Goal: Information Seeking & Learning: Compare options

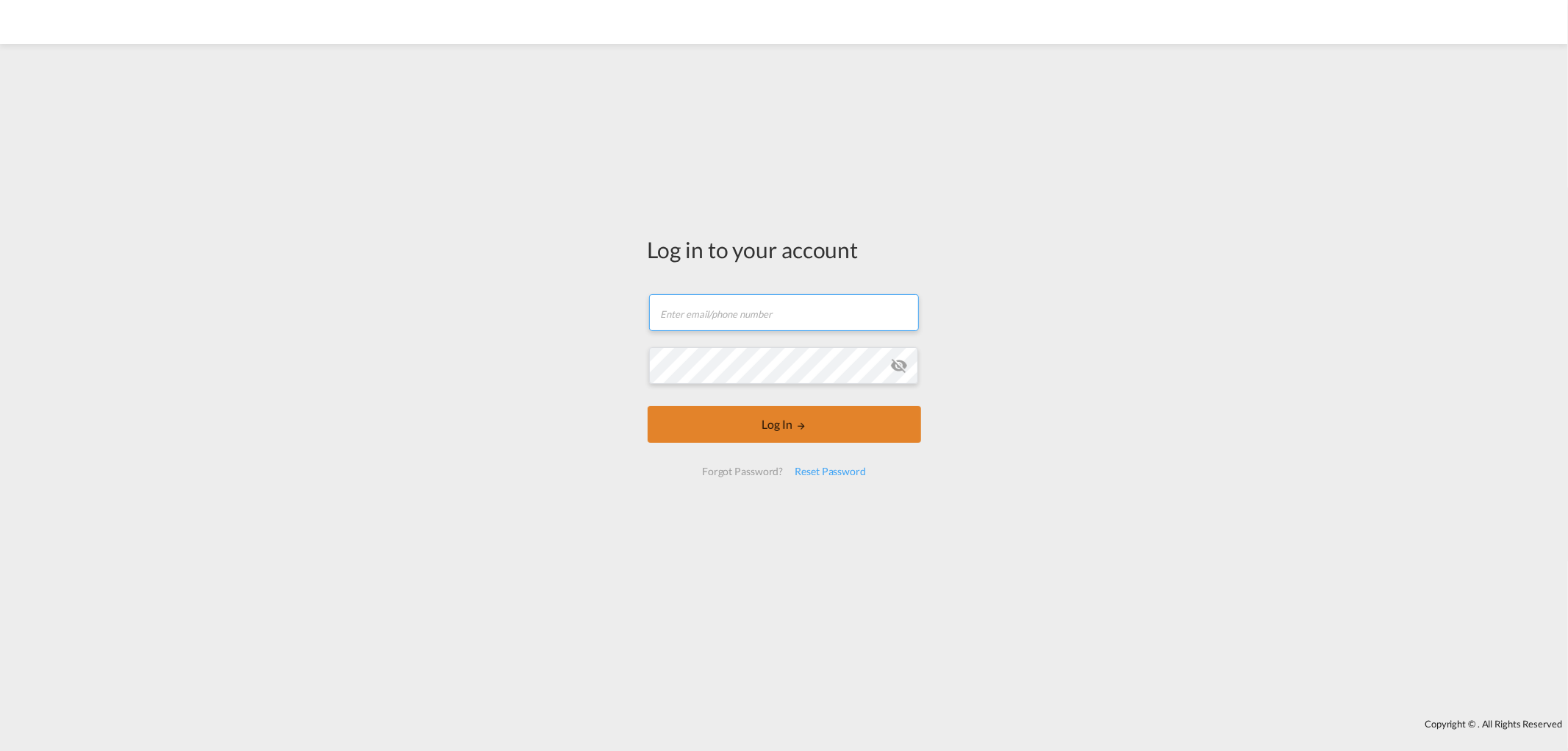
type input "[EMAIL_ADDRESS][DOMAIN_NAME]"
click at [812, 431] on button "Log In" at bounding box center [784, 425] width 274 height 37
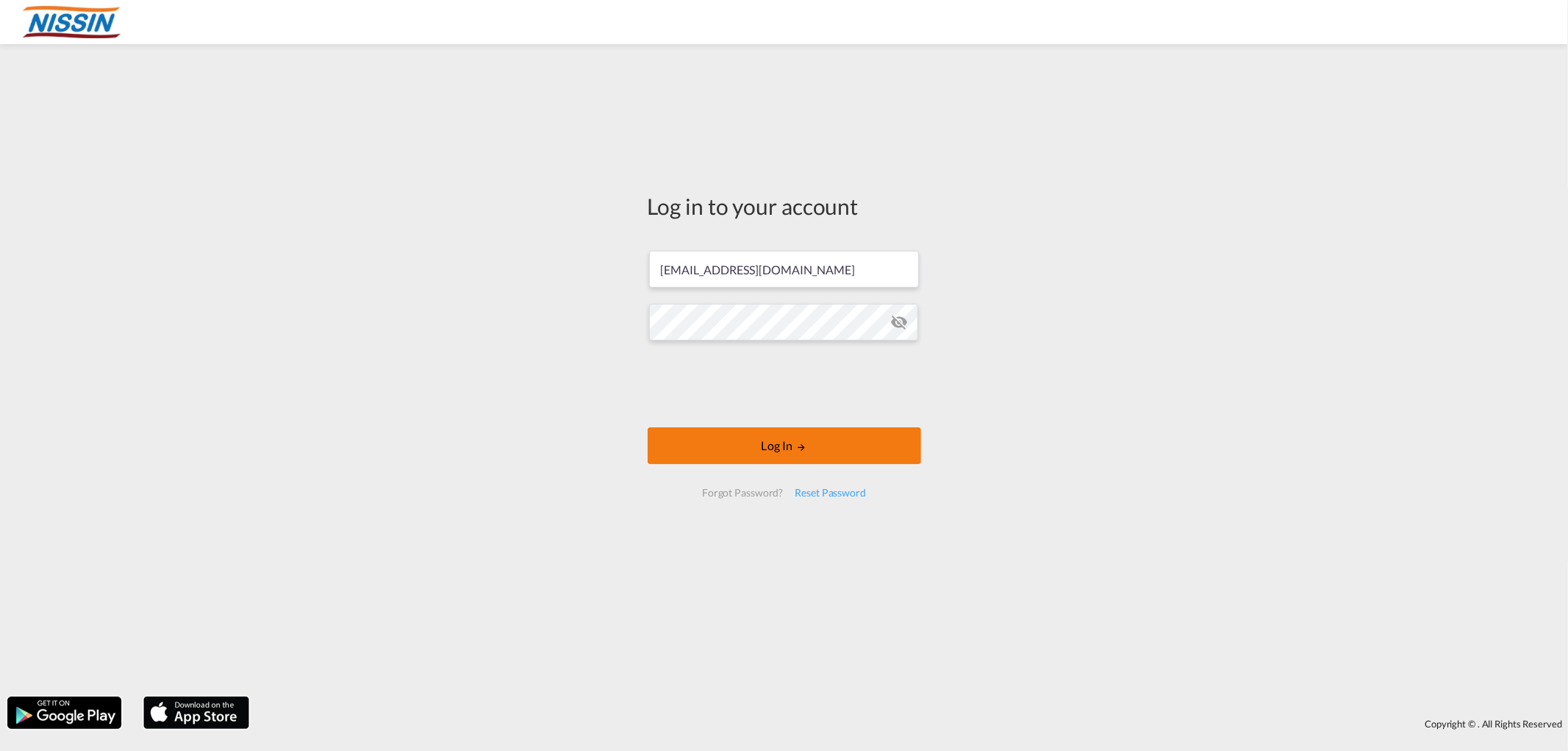
click at [746, 452] on button "Log In" at bounding box center [784, 446] width 274 height 37
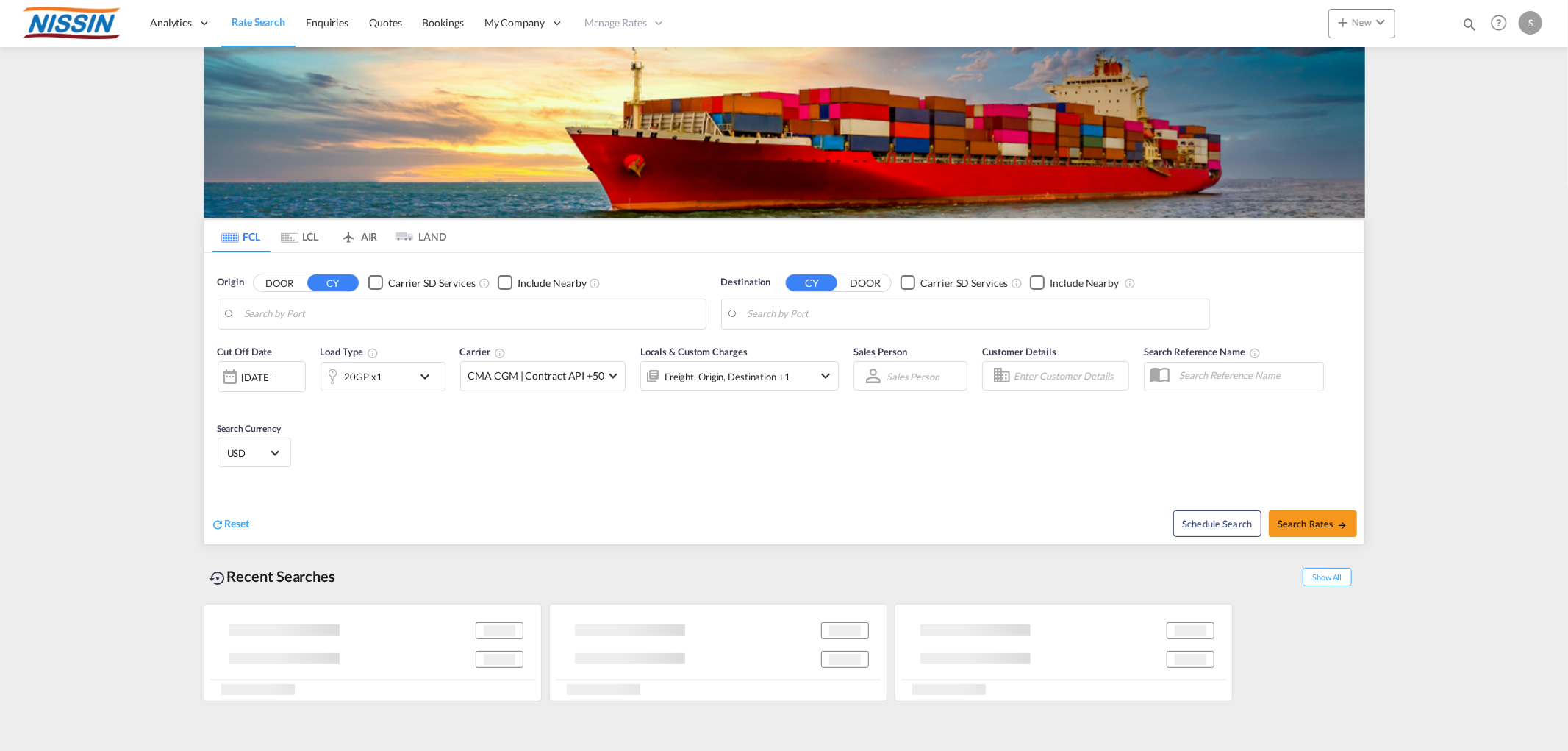
type input "[GEOGRAPHIC_DATA], [GEOGRAPHIC_DATA], USCHI"
type input "Ho Chi Minh City ([GEOGRAPHIC_DATA]), VNSGN"
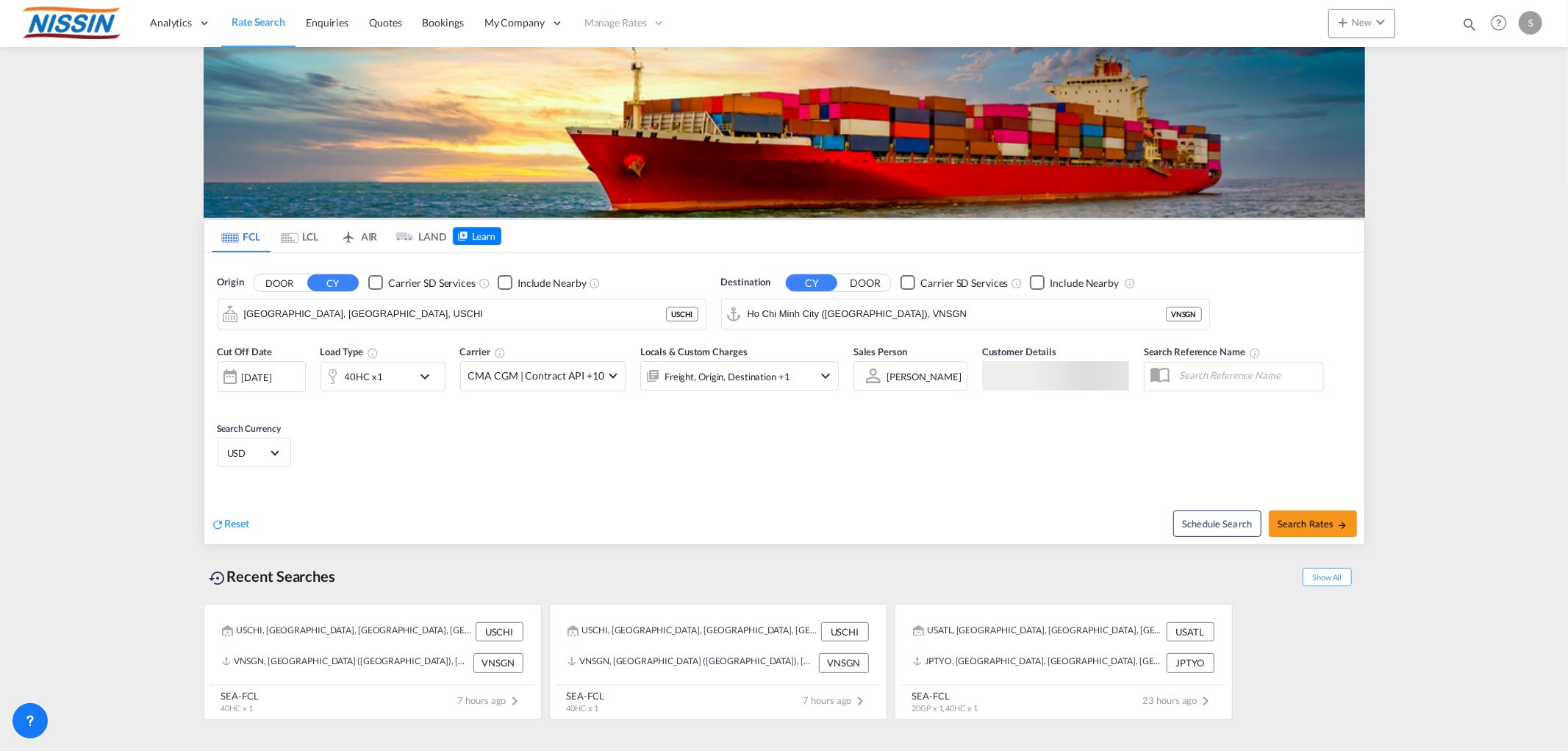
click at [368, 239] on md-tab-item "AIR" at bounding box center [359, 236] width 59 height 33
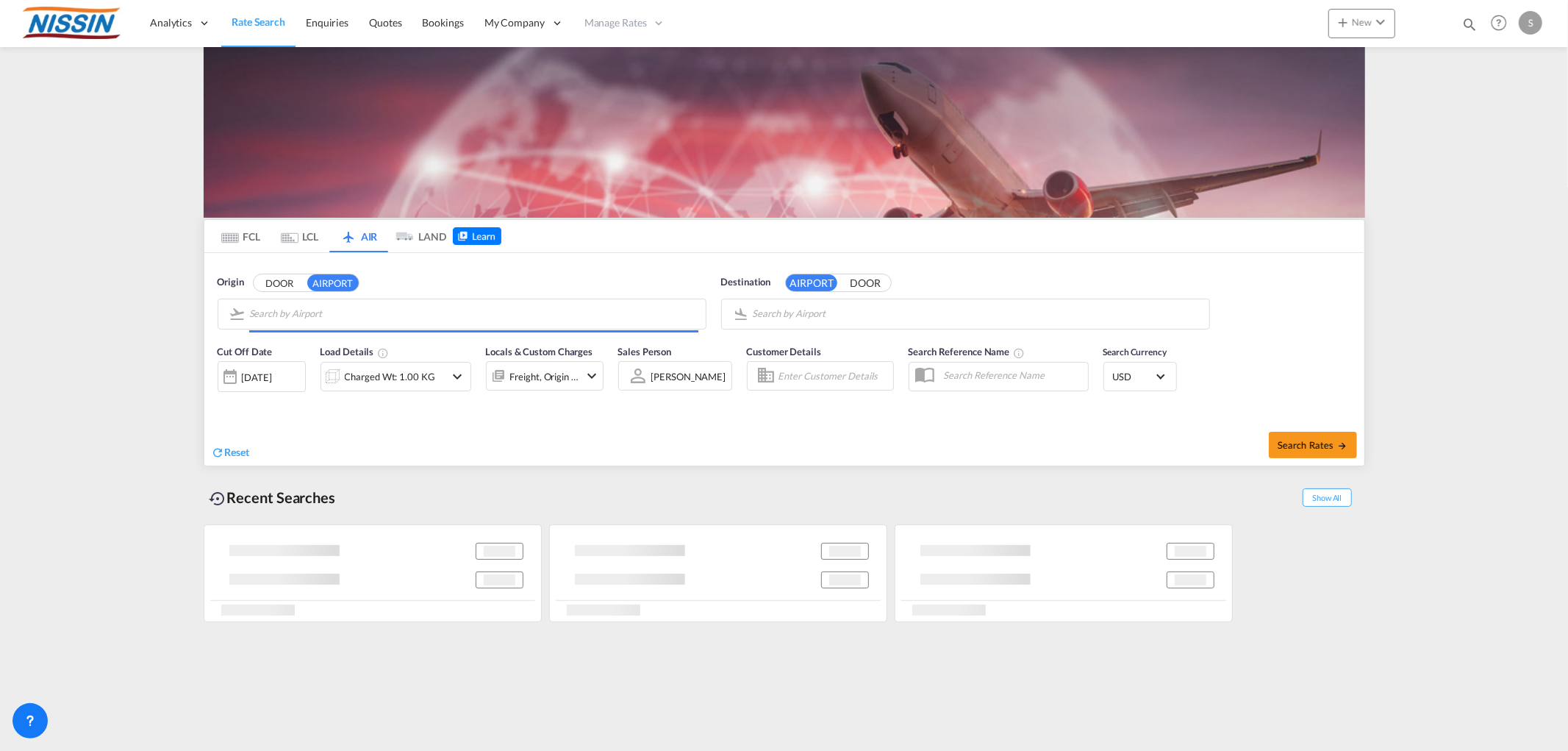
type input "Los Angeles International, [GEOGRAPHIC_DATA], [GEOGRAPHIC_DATA]"
type input "Narita International, [GEOGRAPHIC_DATA], NRT"
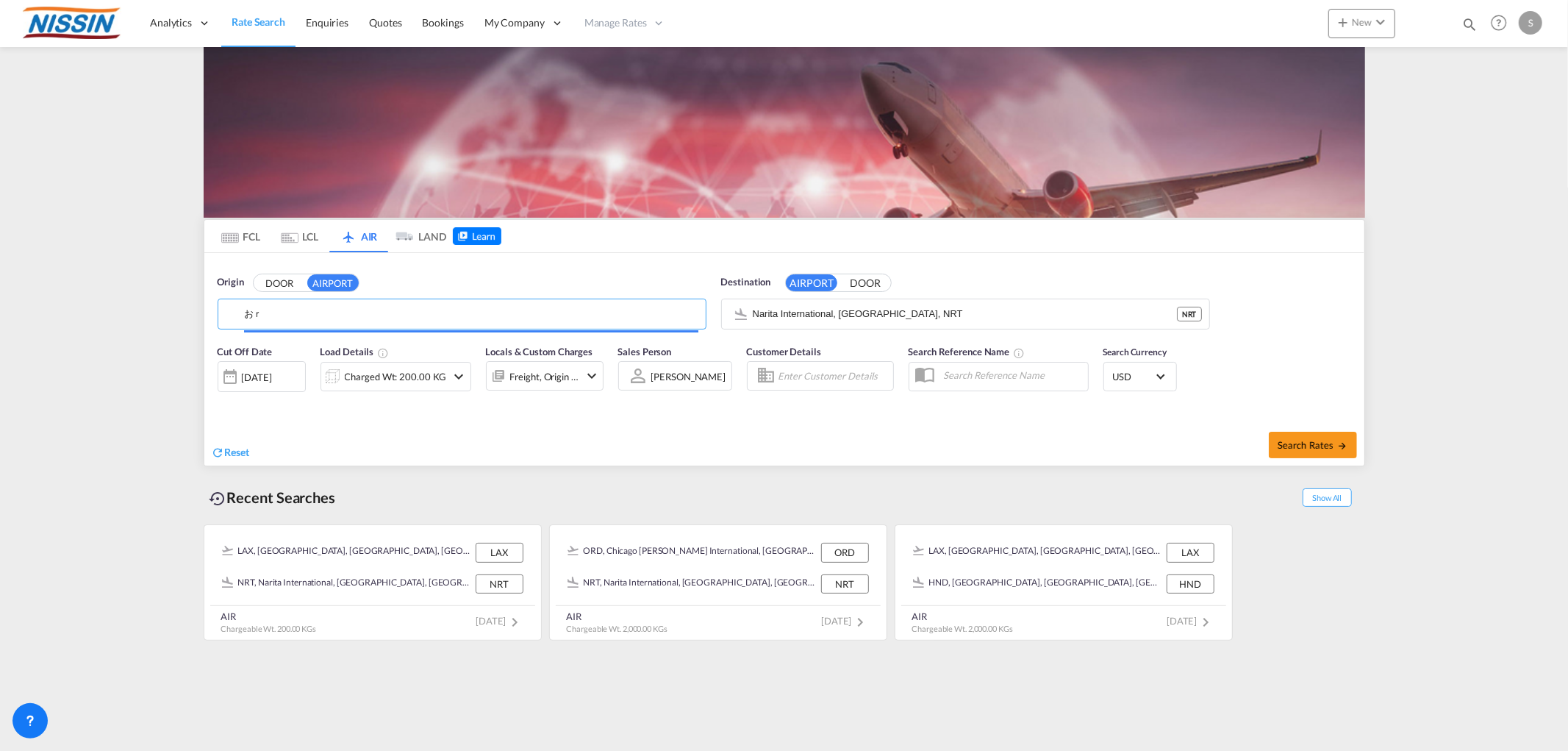
type input "お"
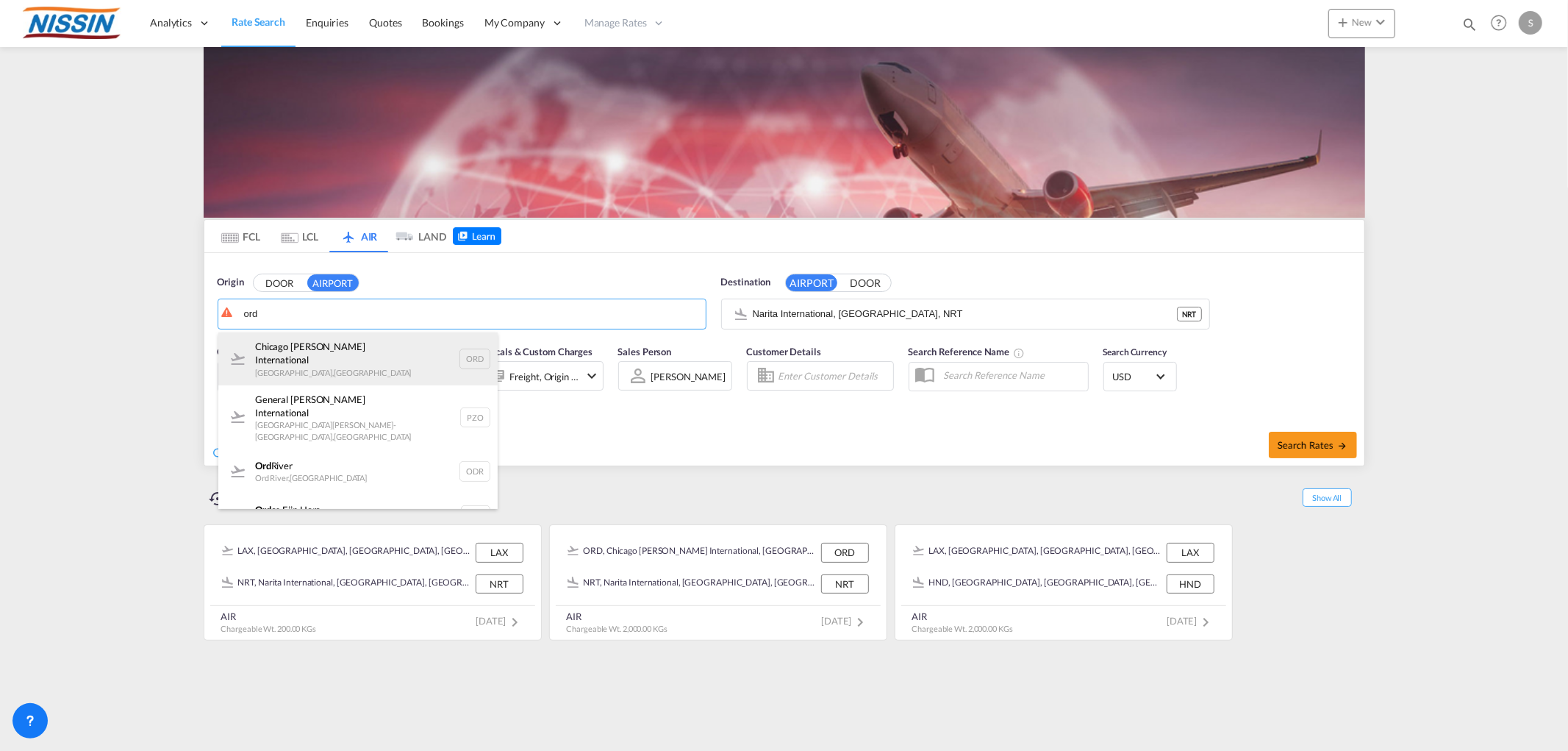
click at [338, 352] on div "Chicago [PERSON_NAME] International [GEOGRAPHIC_DATA] , [GEOGRAPHIC_DATA] ORD" at bounding box center [358, 359] width 279 height 53
type input "Chicago [PERSON_NAME] International, [GEOGRAPHIC_DATA], [GEOGRAPHIC_DATA]"
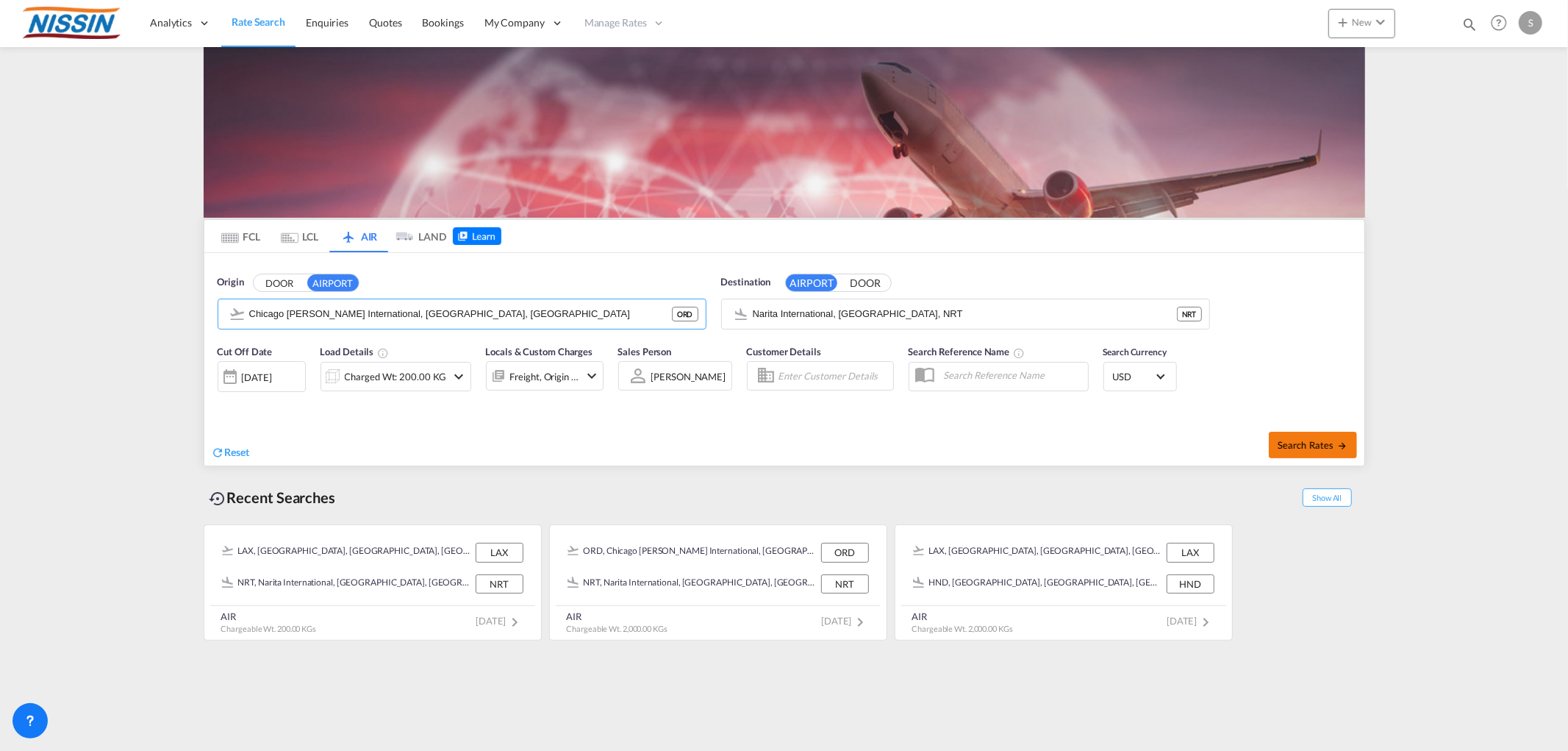
click at [1287, 446] on span "Search Rates" at bounding box center [1313, 445] width 70 height 12
type input "ORD to NRT / [DATE]"
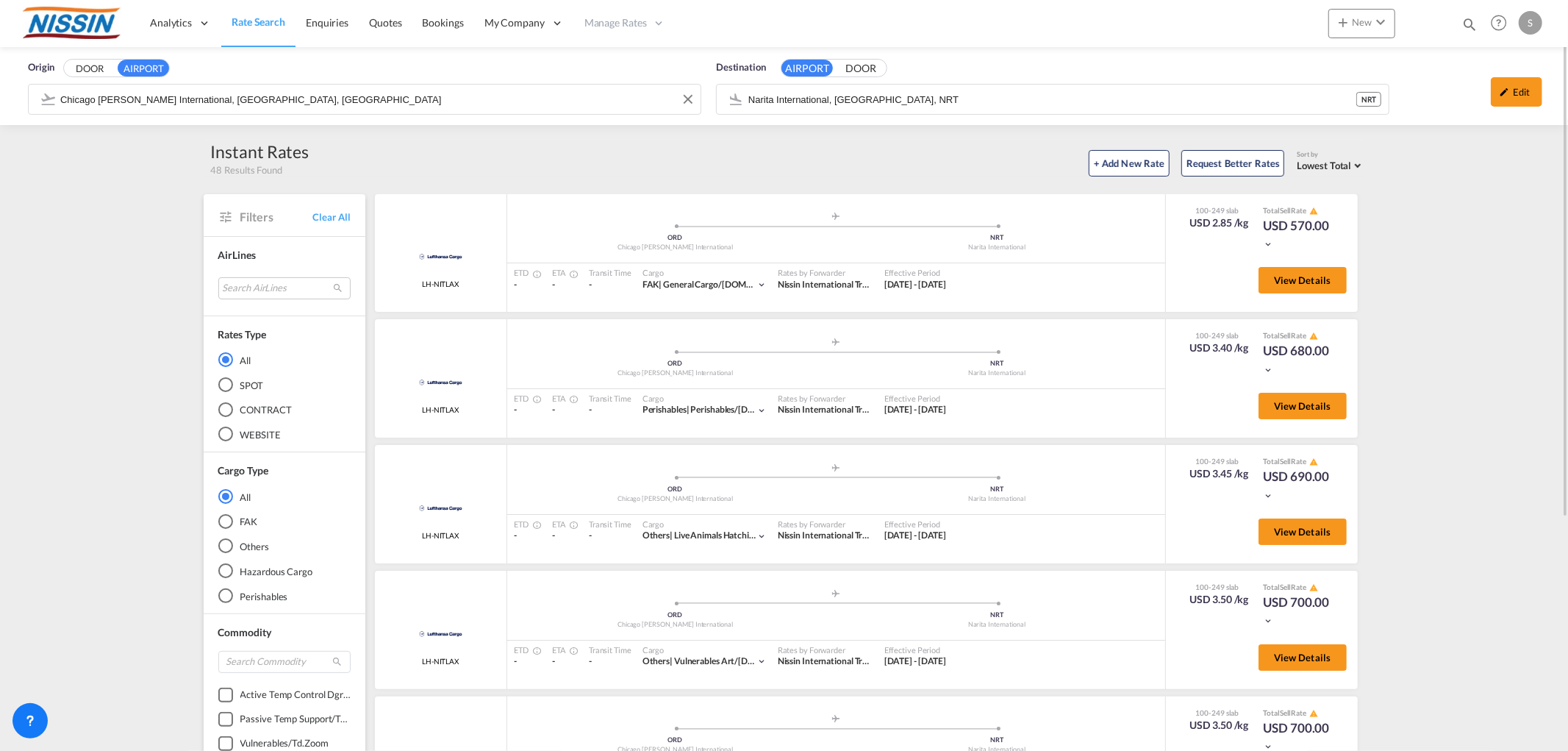
click at [364, 98] on input "Chicago [PERSON_NAME] International, [GEOGRAPHIC_DATA], [GEOGRAPHIC_DATA]" at bounding box center [377, 100] width 633 height 22
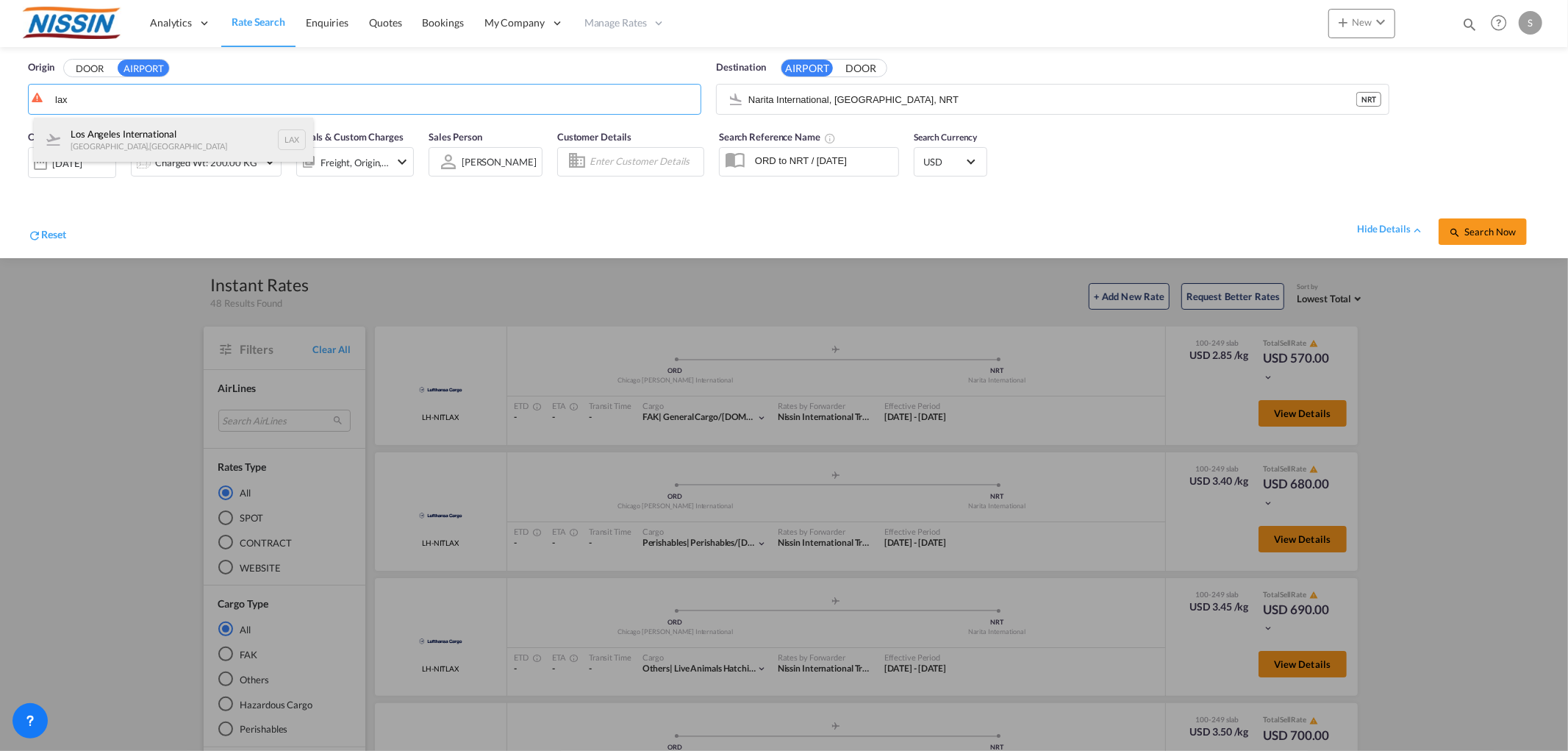
click at [218, 138] on div "Los Angeles International [GEOGRAPHIC_DATA] , [GEOGRAPHIC_DATA] LAX" at bounding box center [173, 139] width 279 height 44
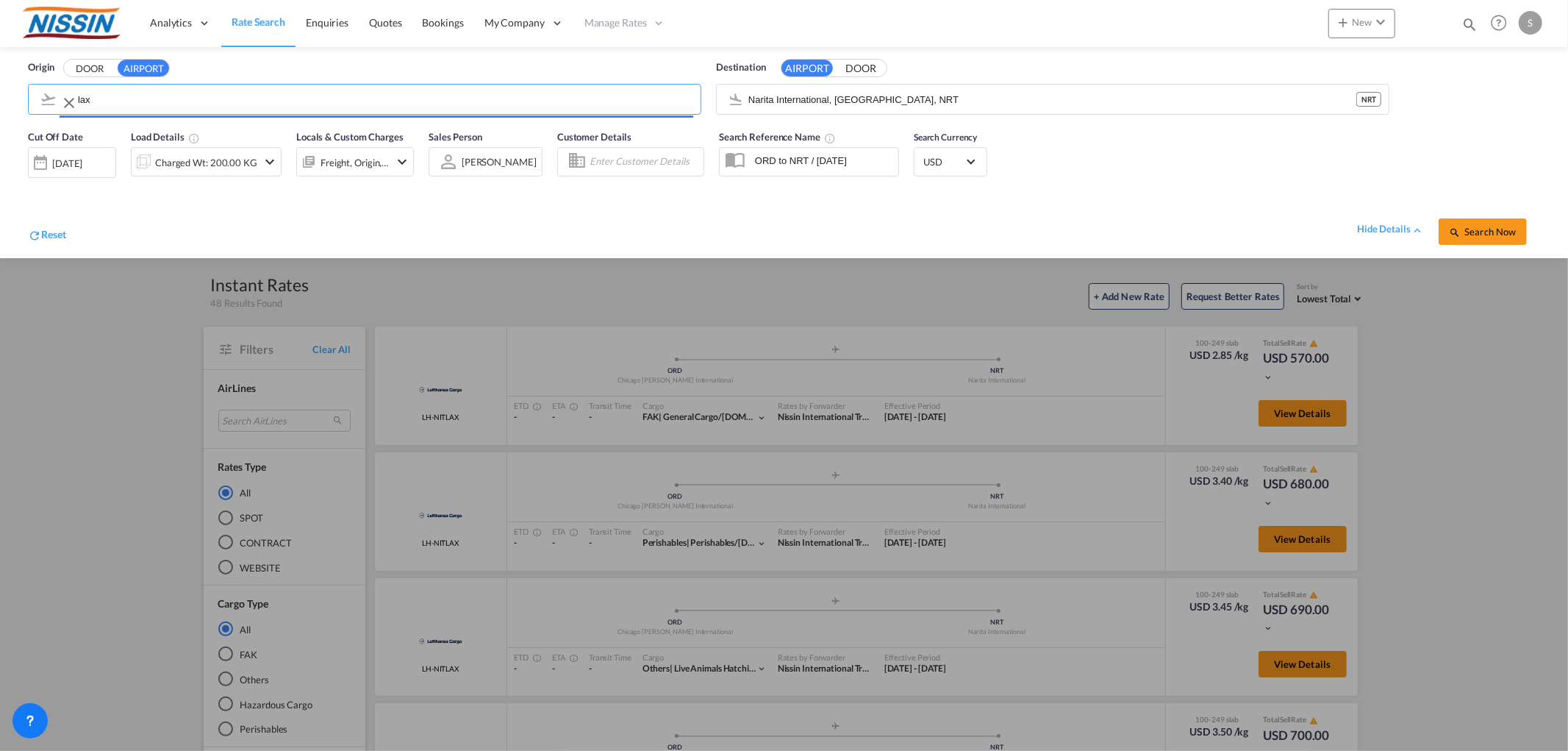
type input "Los Angeles International, [GEOGRAPHIC_DATA], [GEOGRAPHIC_DATA]"
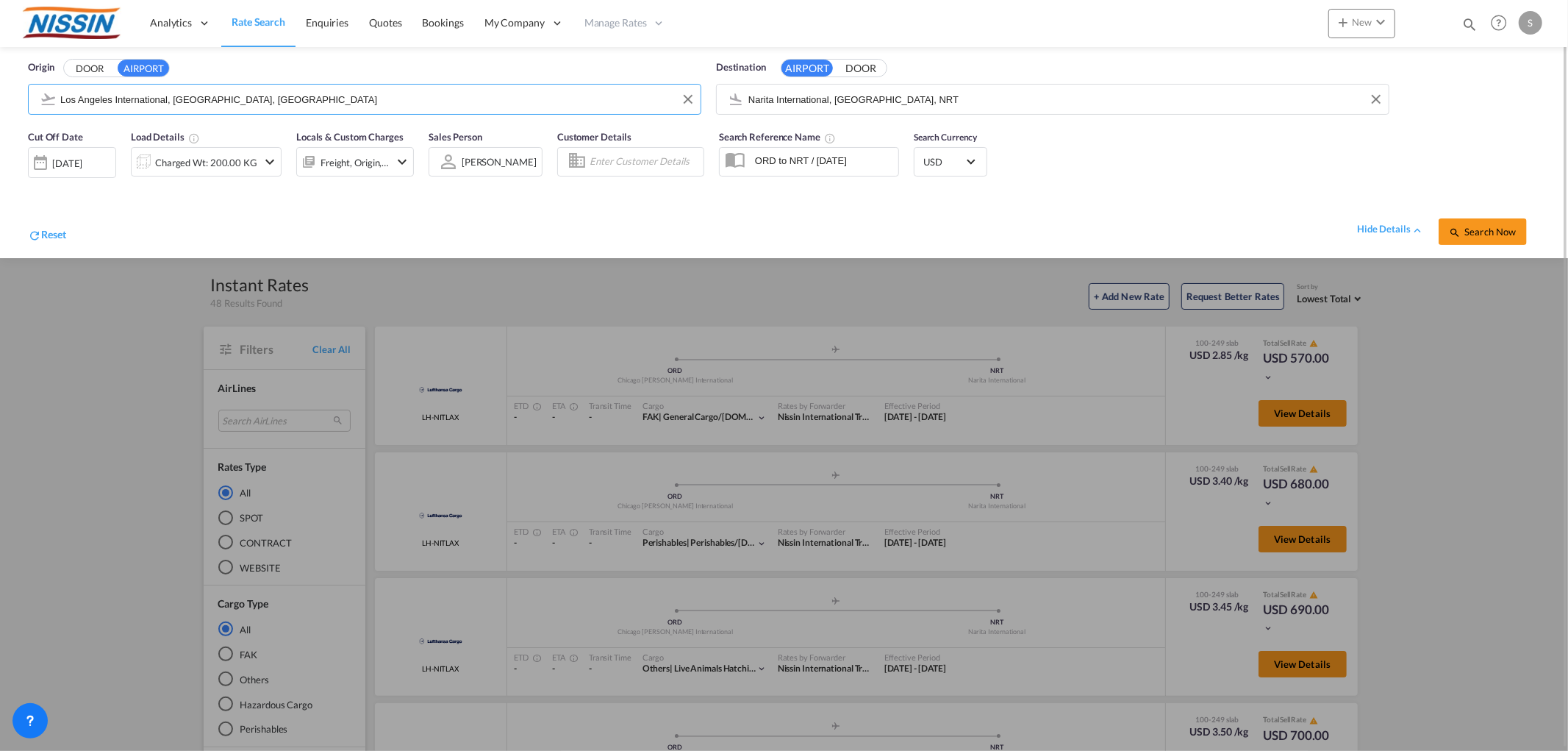
click at [931, 101] on input "Narita International, [GEOGRAPHIC_DATA], NRT" at bounding box center [1065, 100] width 633 height 22
click at [858, 136] on div "Kansai International [GEOGRAPHIC_DATA] , [GEOGRAPHIC_DATA] KIX" at bounding box center [861, 139] width 279 height 44
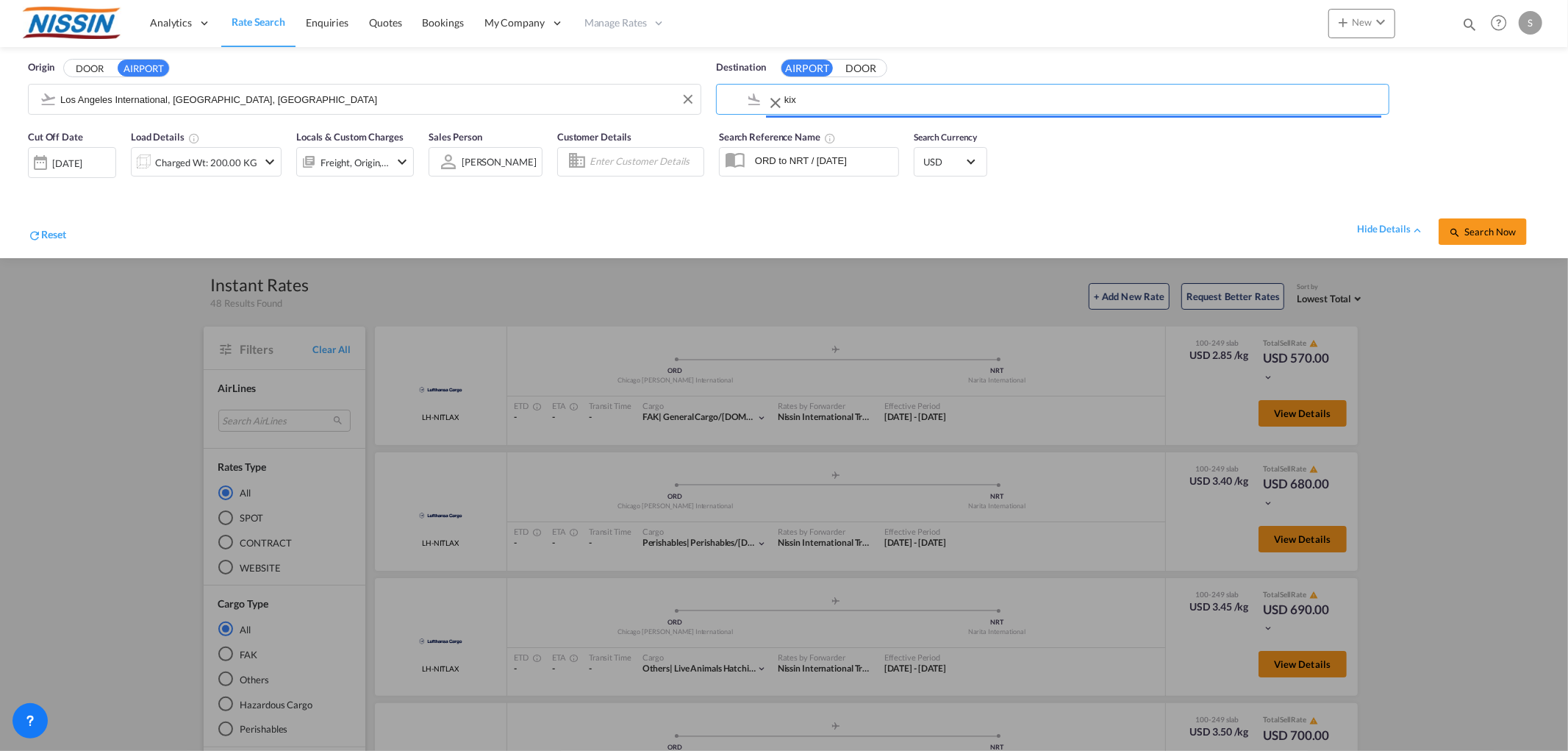
type input "Kansai International, [GEOGRAPHIC_DATA], KIX"
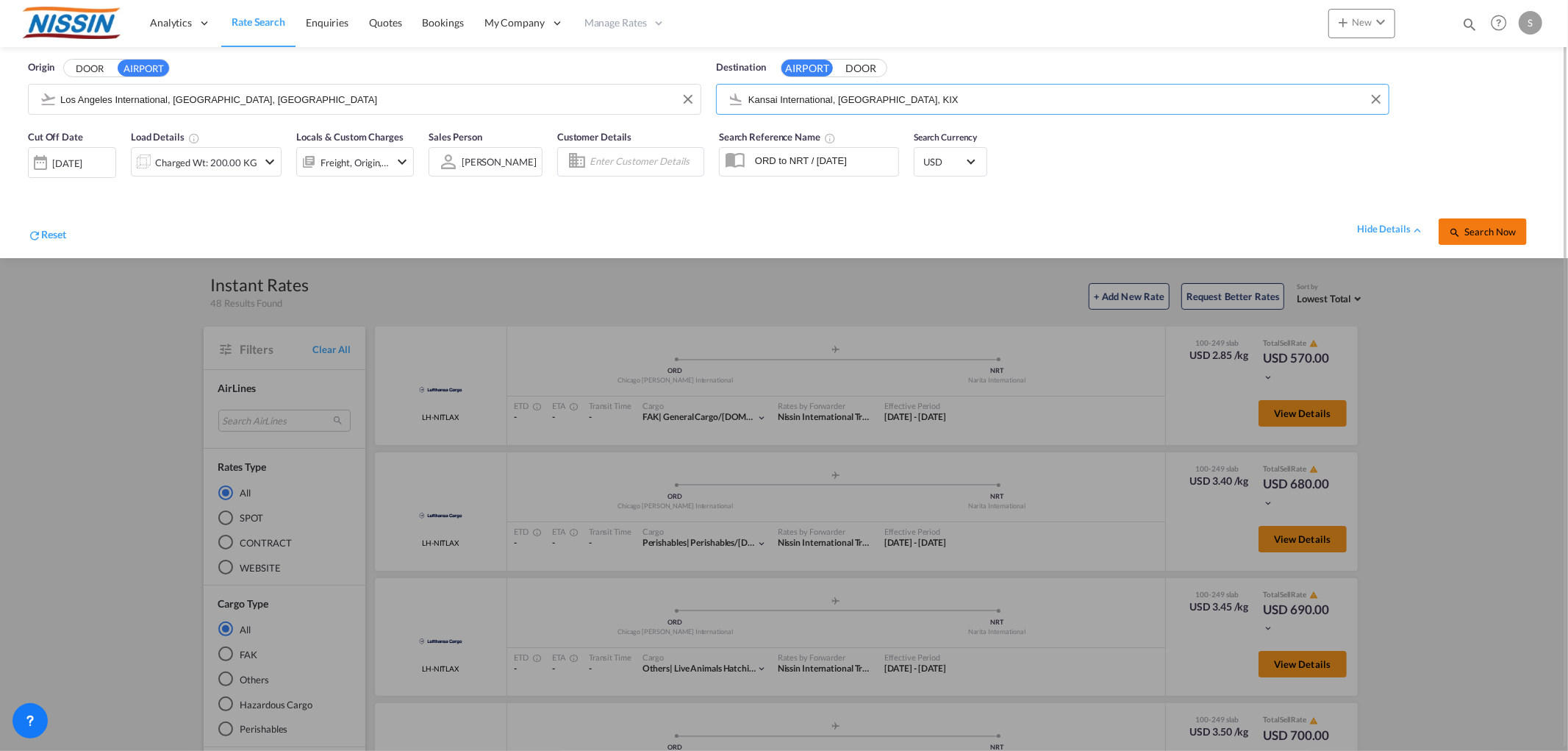
click at [1489, 233] on span "Search Now" at bounding box center [1483, 231] width 67 height 12
